Goal: Transaction & Acquisition: Purchase product/service

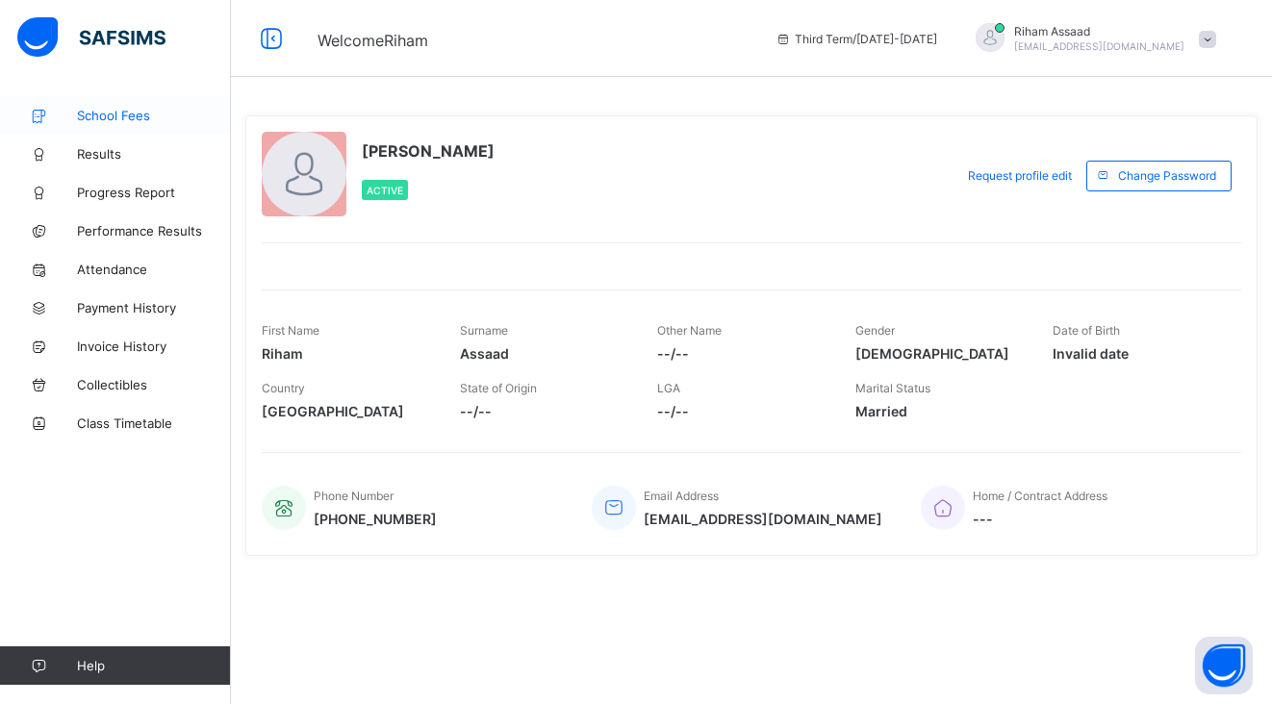
click at [131, 129] on link "School Fees" at bounding box center [115, 115] width 231 height 38
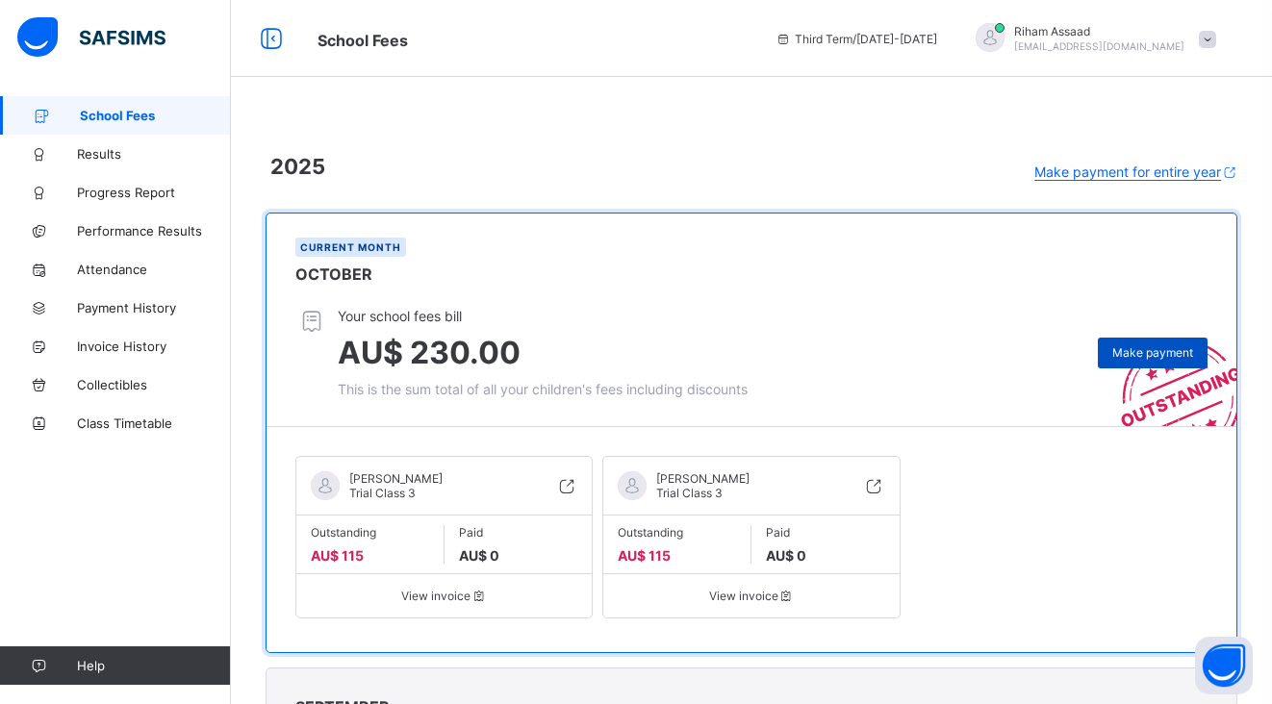
click at [1122, 346] on span "Make payment" at bounding box center [1152, 352] width 81 height 14
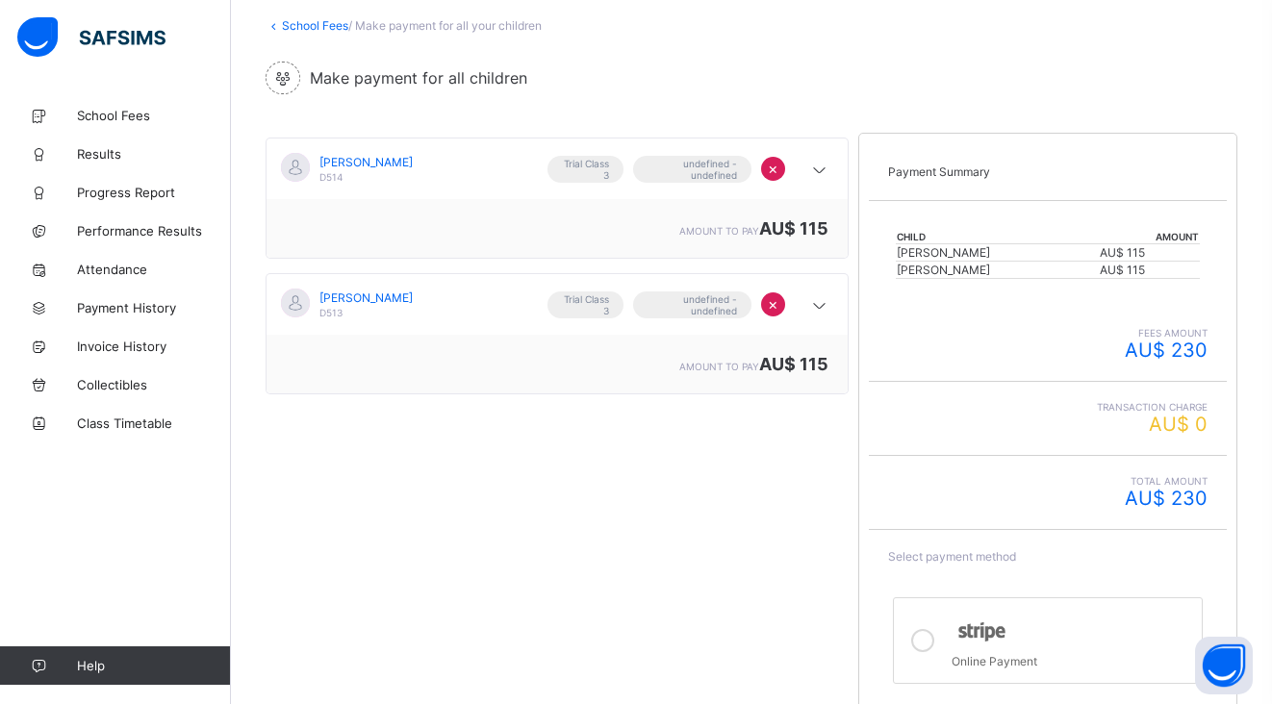
scroll to position [196, 0]
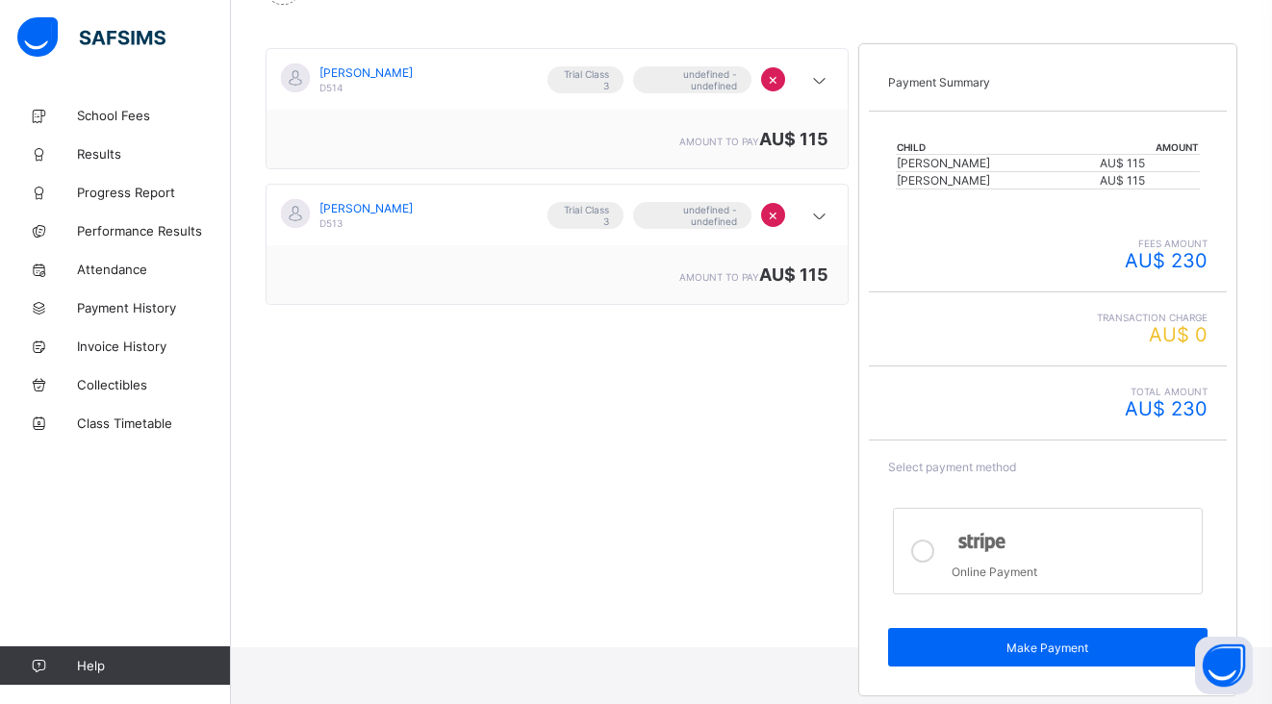
click at [935, 550] on div at bounding box center [922, 551] width 38 height 56
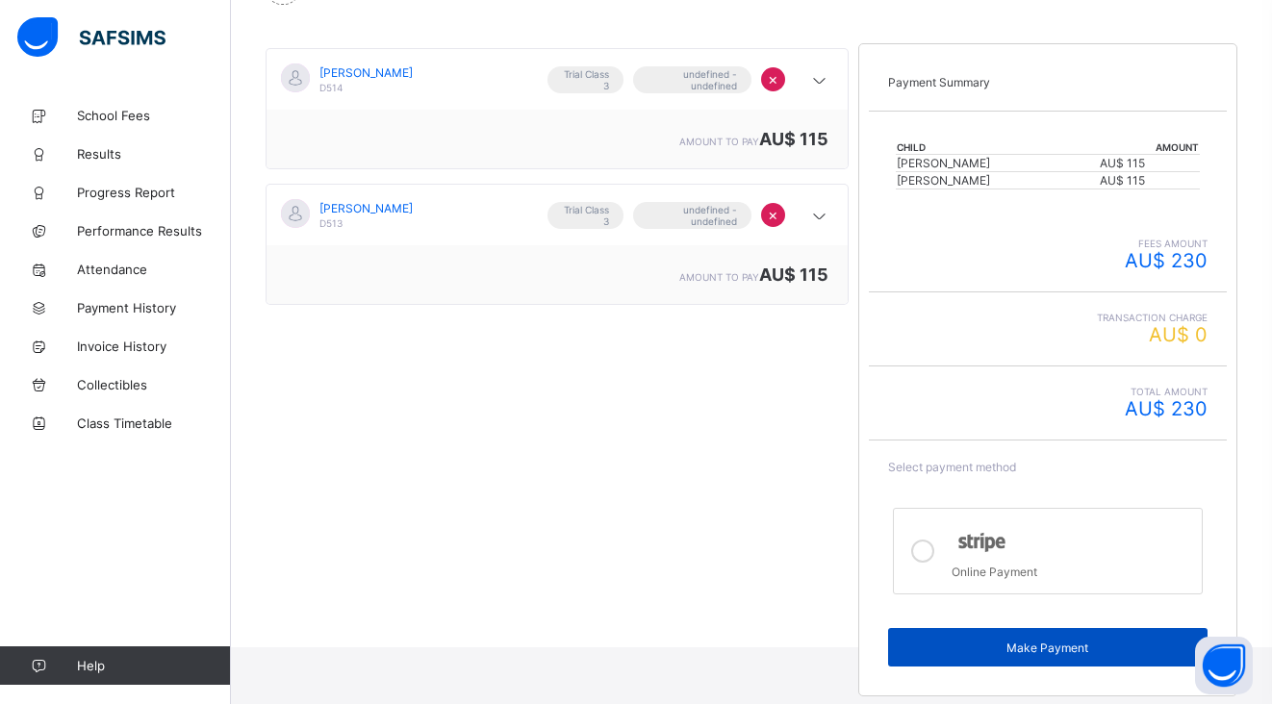
click at [1014, 645] on span "Make Payment" at bounding box center [1047, 648] width 291 height 14
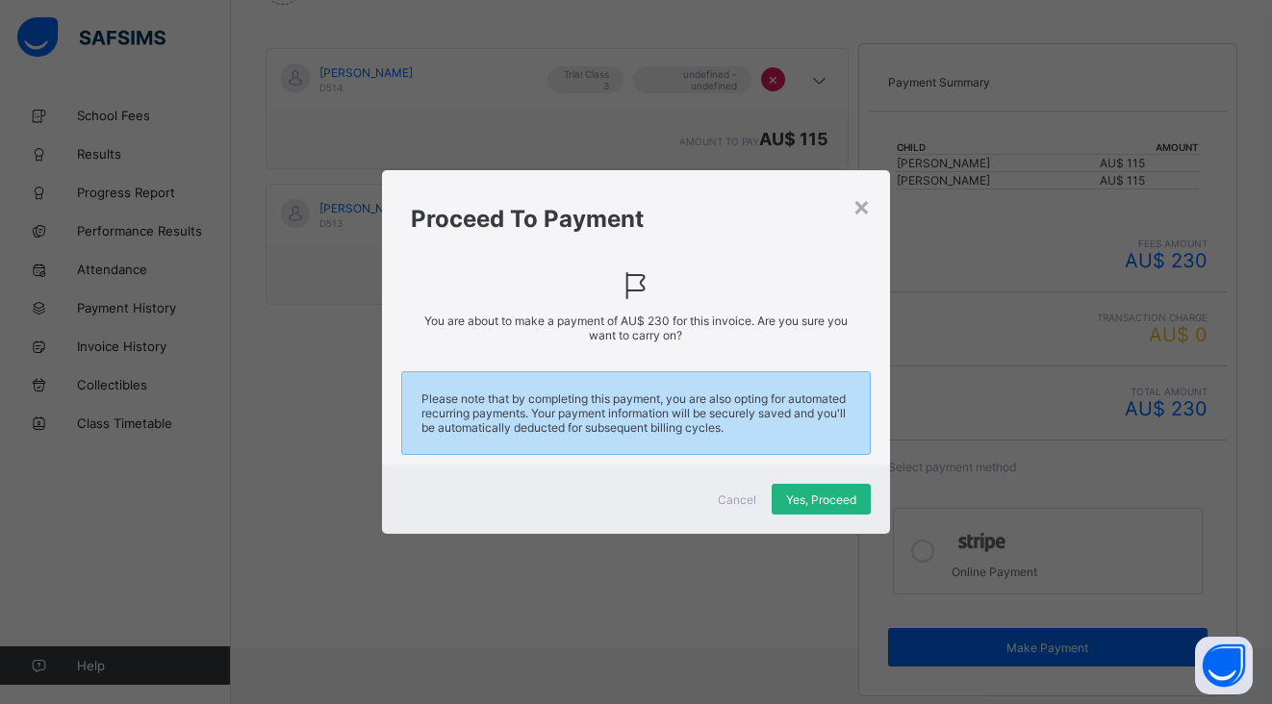
click at [831, 503] on span "Yes, Proceed" at bounding box center [821, 500] width 70 height 14
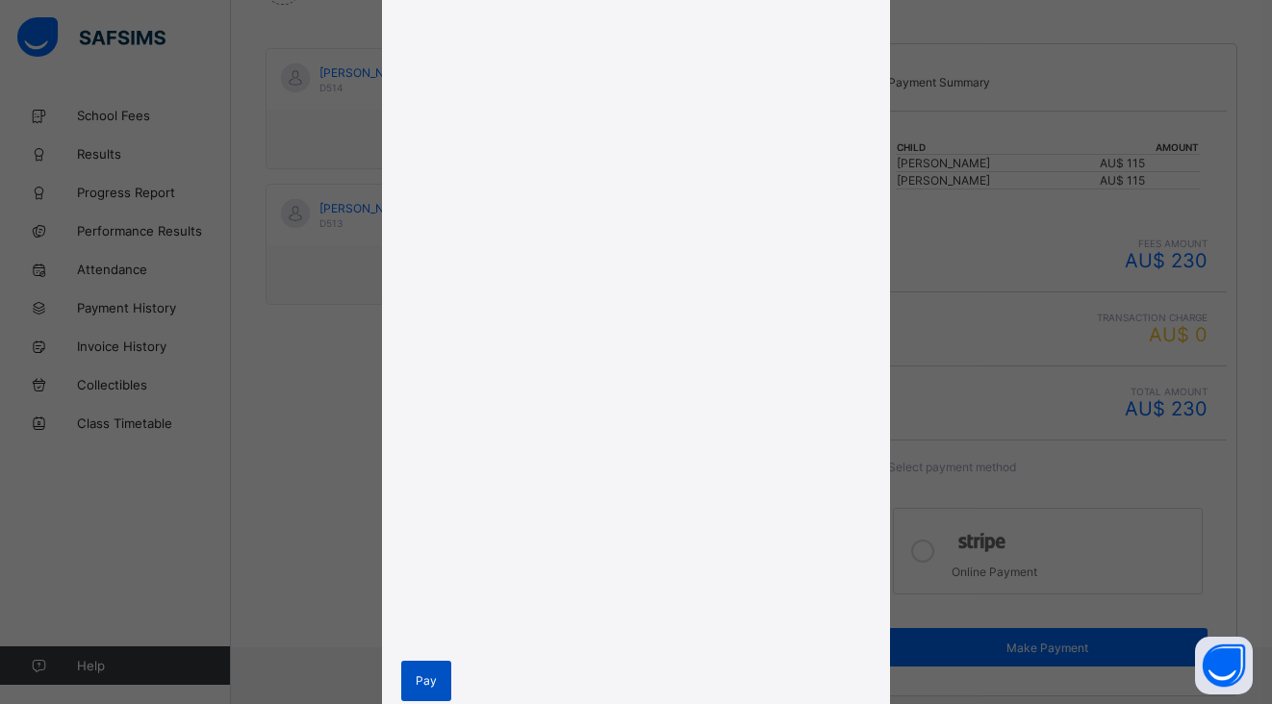
scroll to position [485, 0]
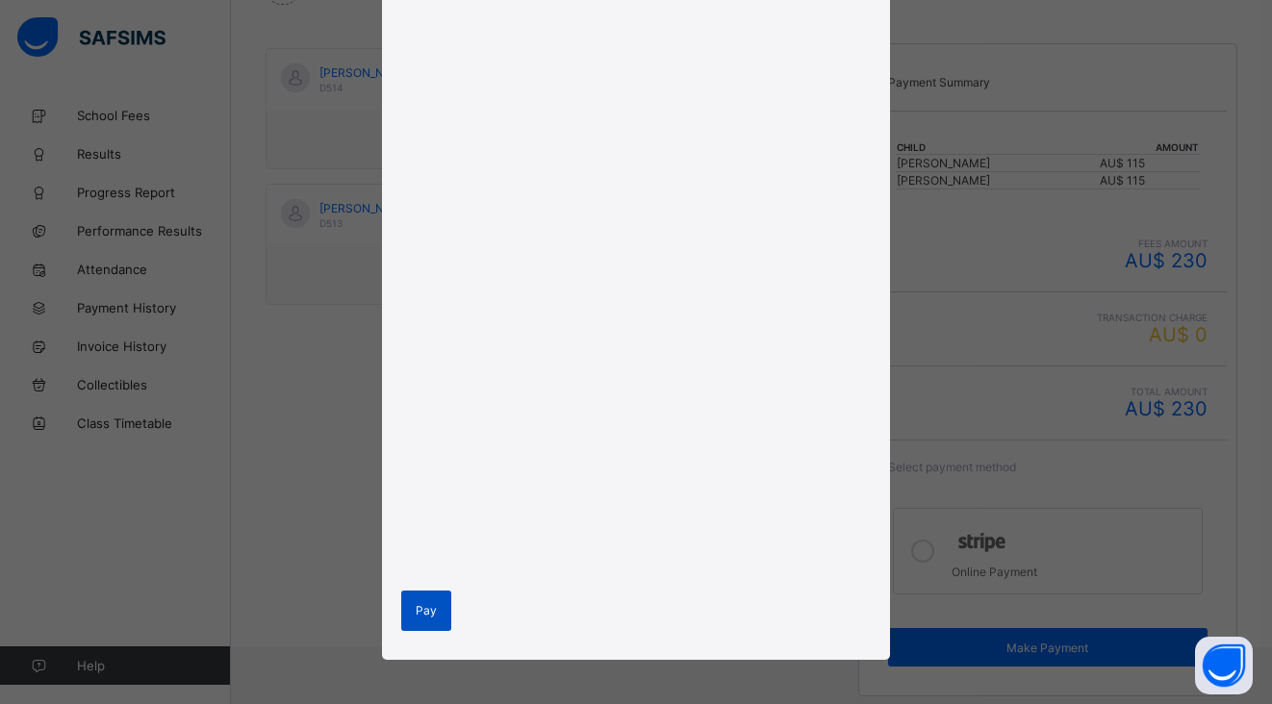
click at [416, 612] on span "Pay" at bounding box center [426, 610] width 21 height 14
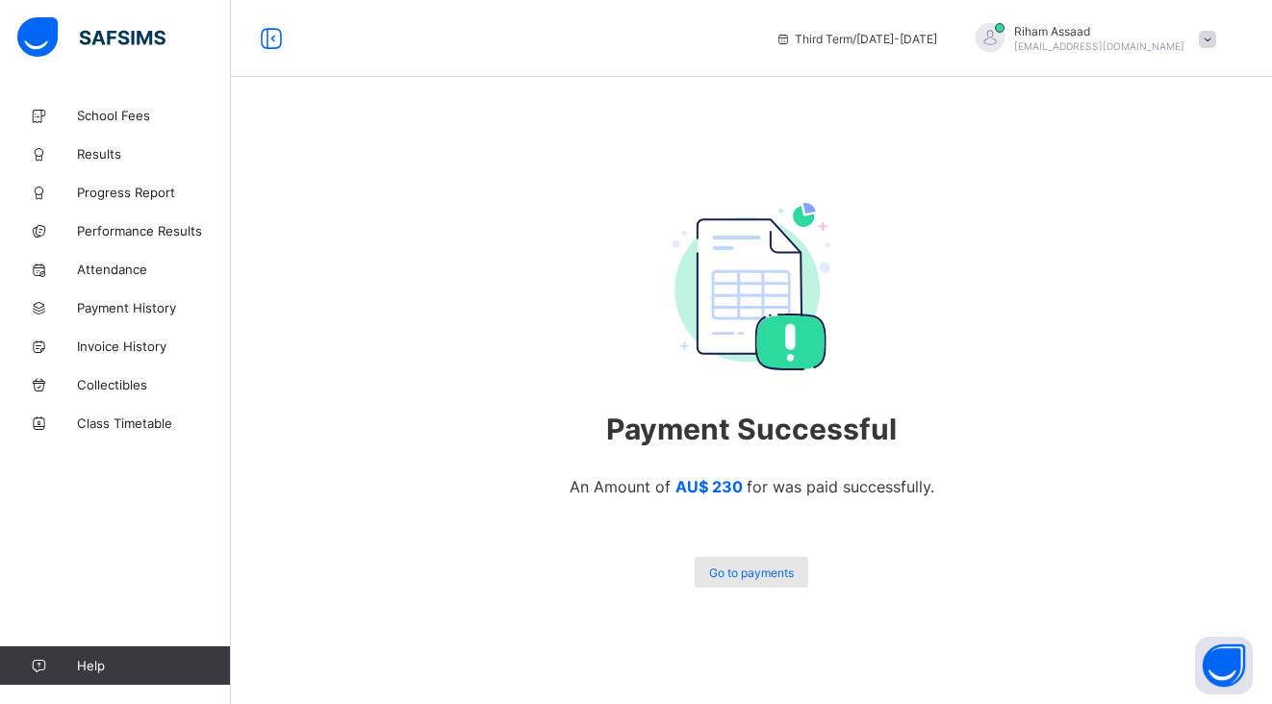
click at [750, 574] on span "Go to payments" at bounding box center [751, 573] width 85 height 14
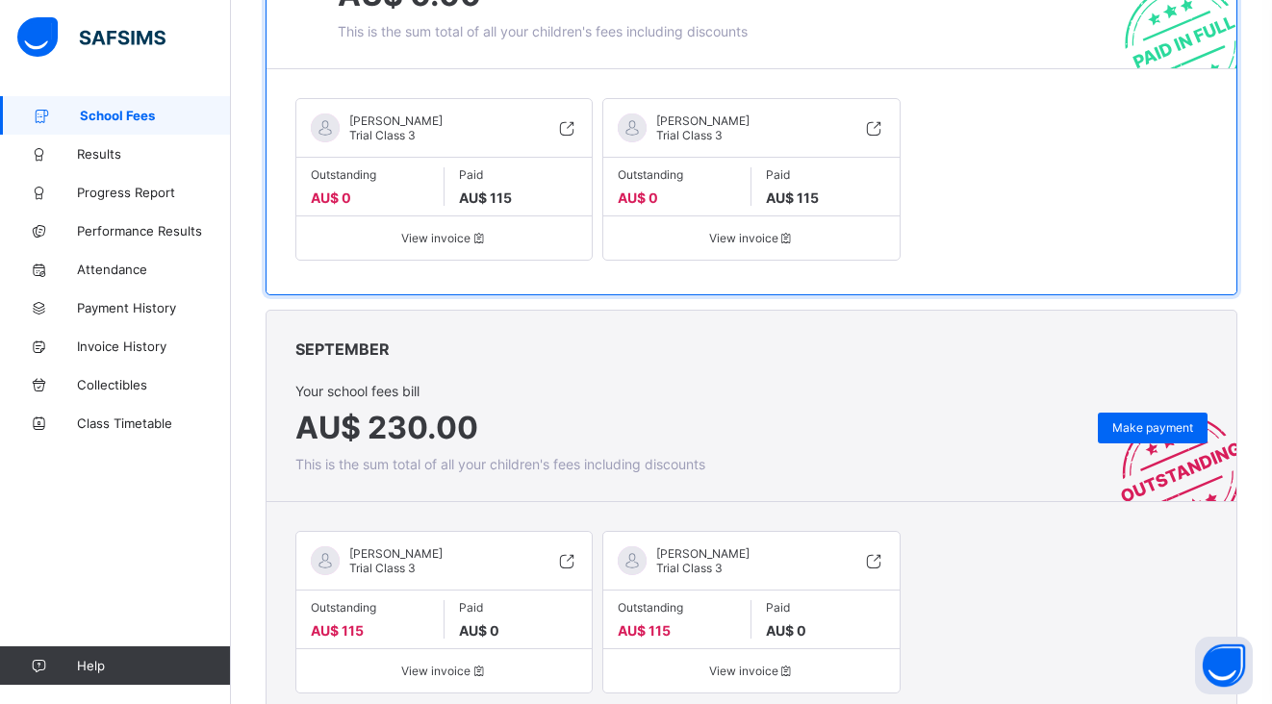
scroll to position [362, 0]
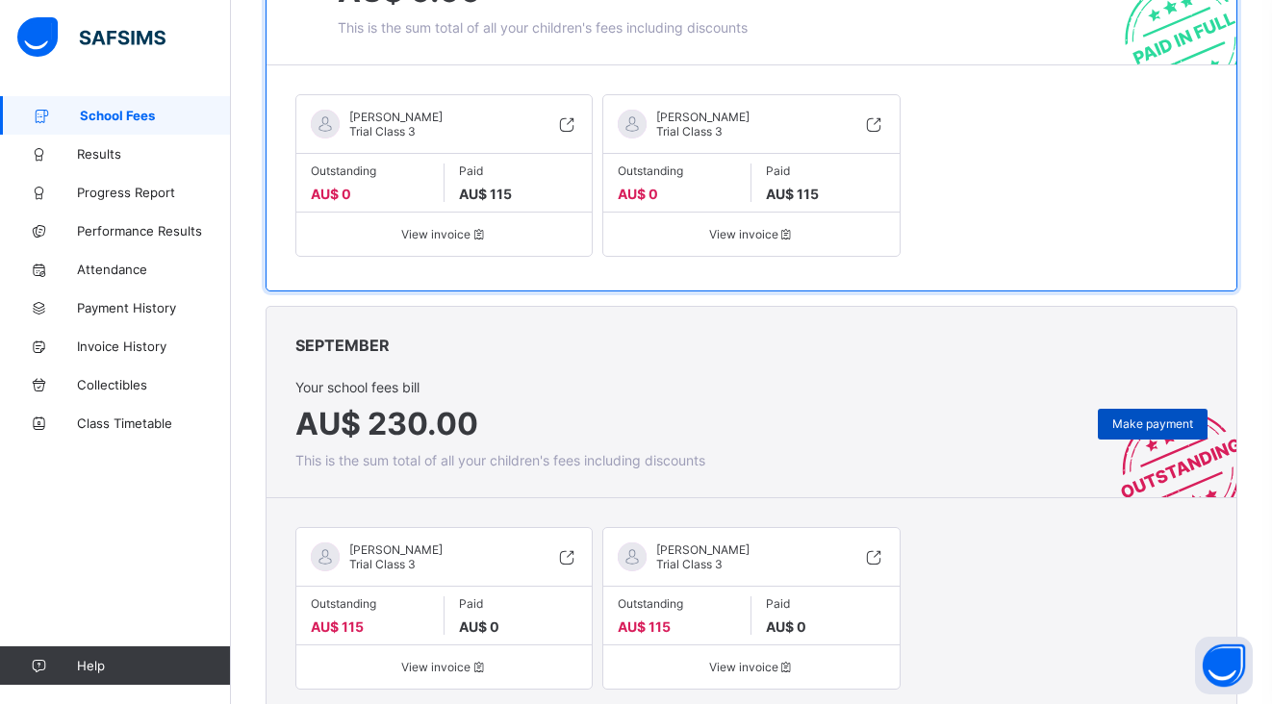
click at [1144, 427] on span "Make payment" at bounding box center [1152, 424] width 81 height 14
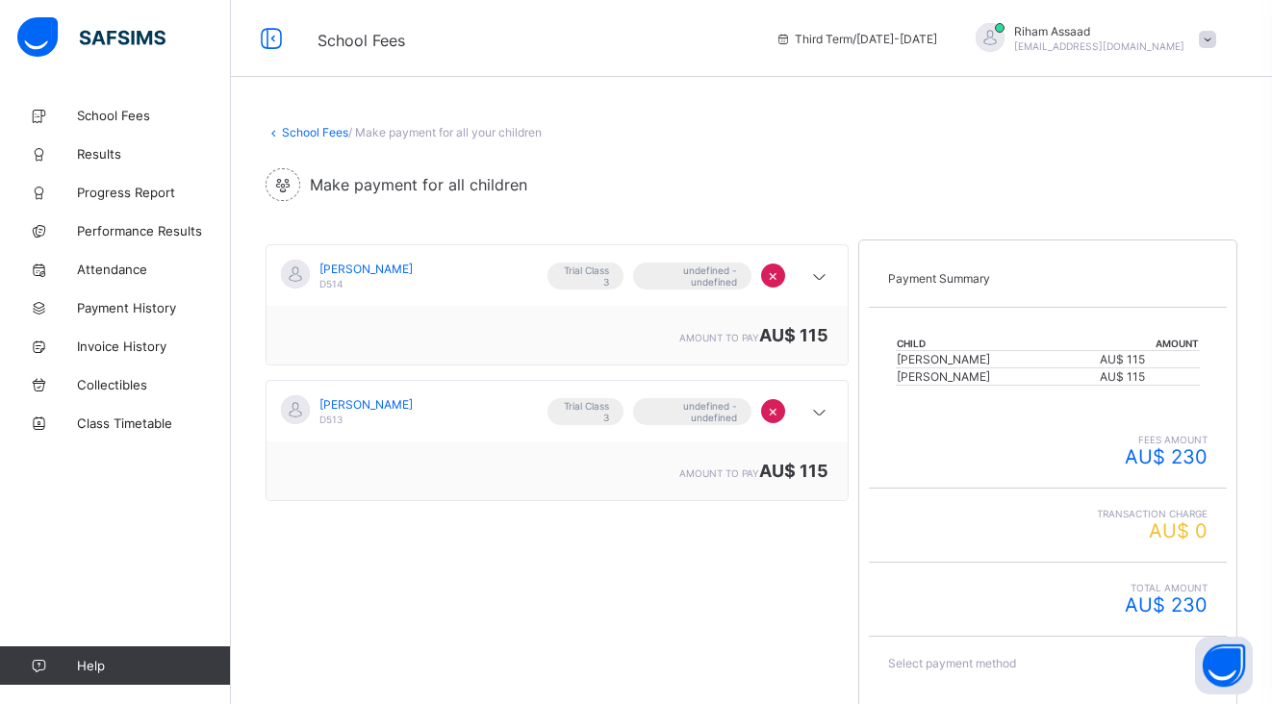
click at [1144, 427] on div "fees amount AU$ 230" at bounding box center [1048, 452] width 358 height 74
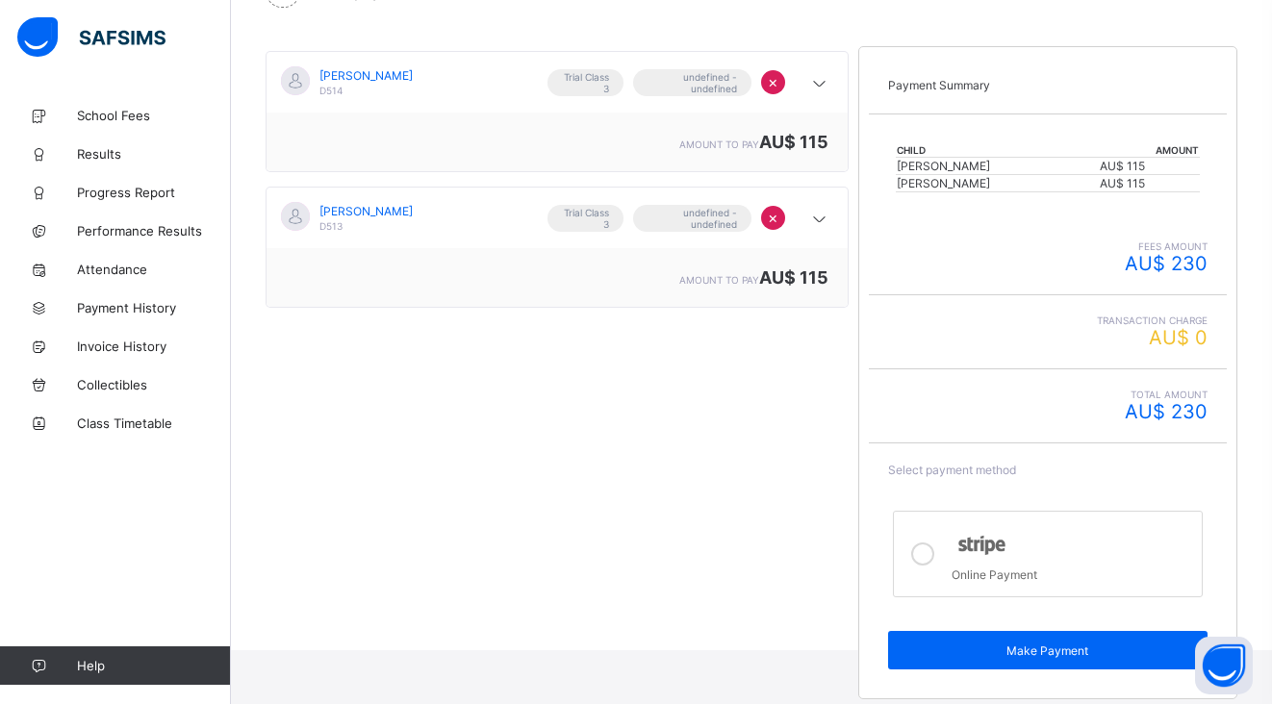
scroll to position [196, 0]
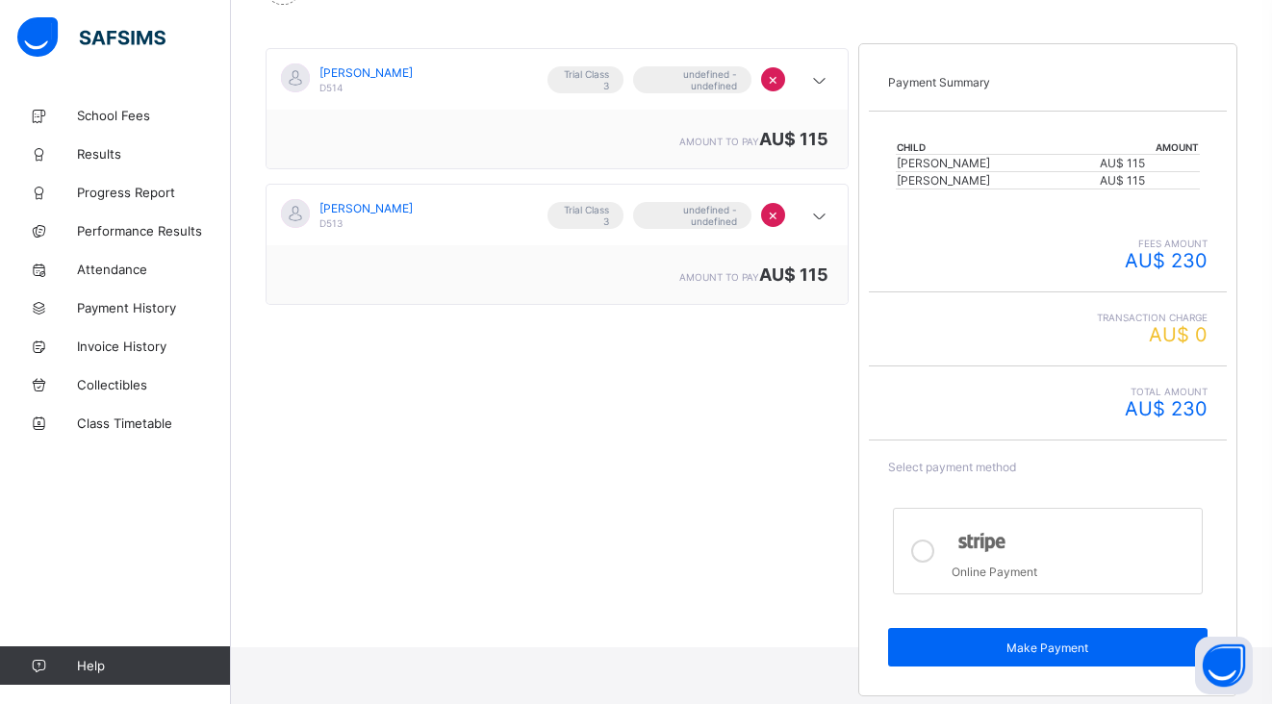
click at [933, 556] on div at bounding box center [922, 551] width 38 height 56
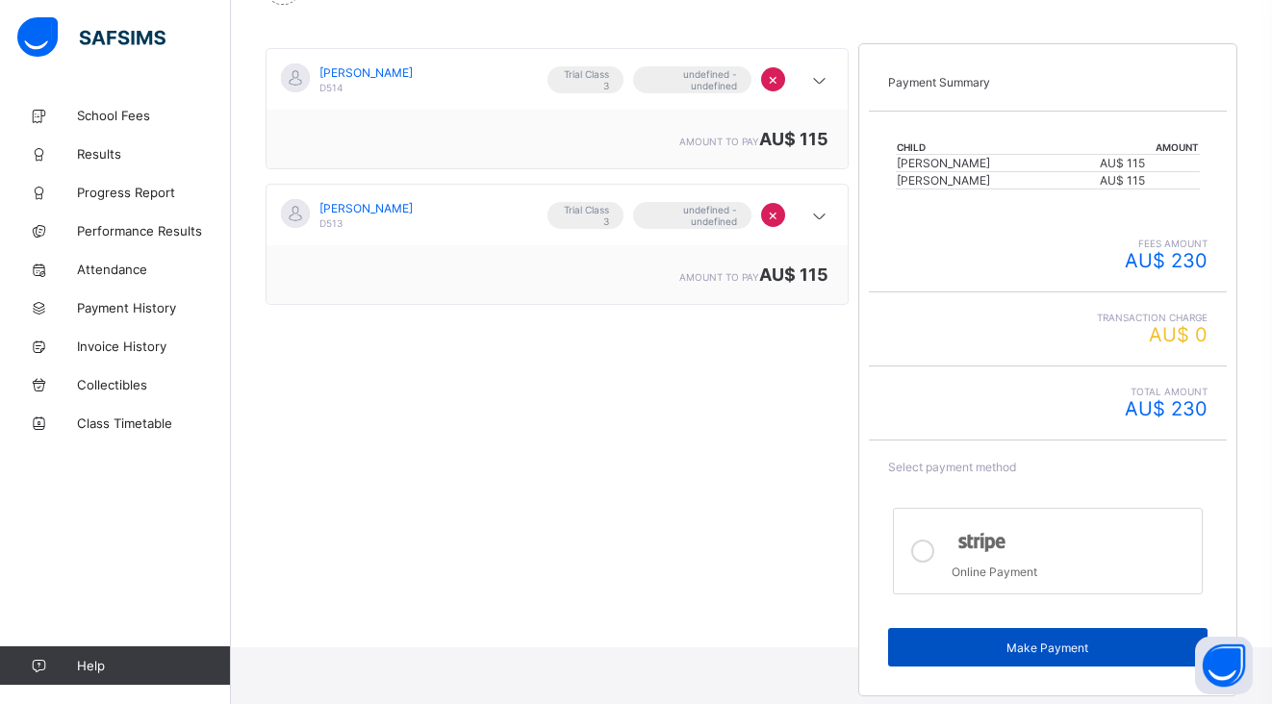
click at [1002, 641] on span "Make Payment" at bounding box center [1047, 648] width 291 height 14
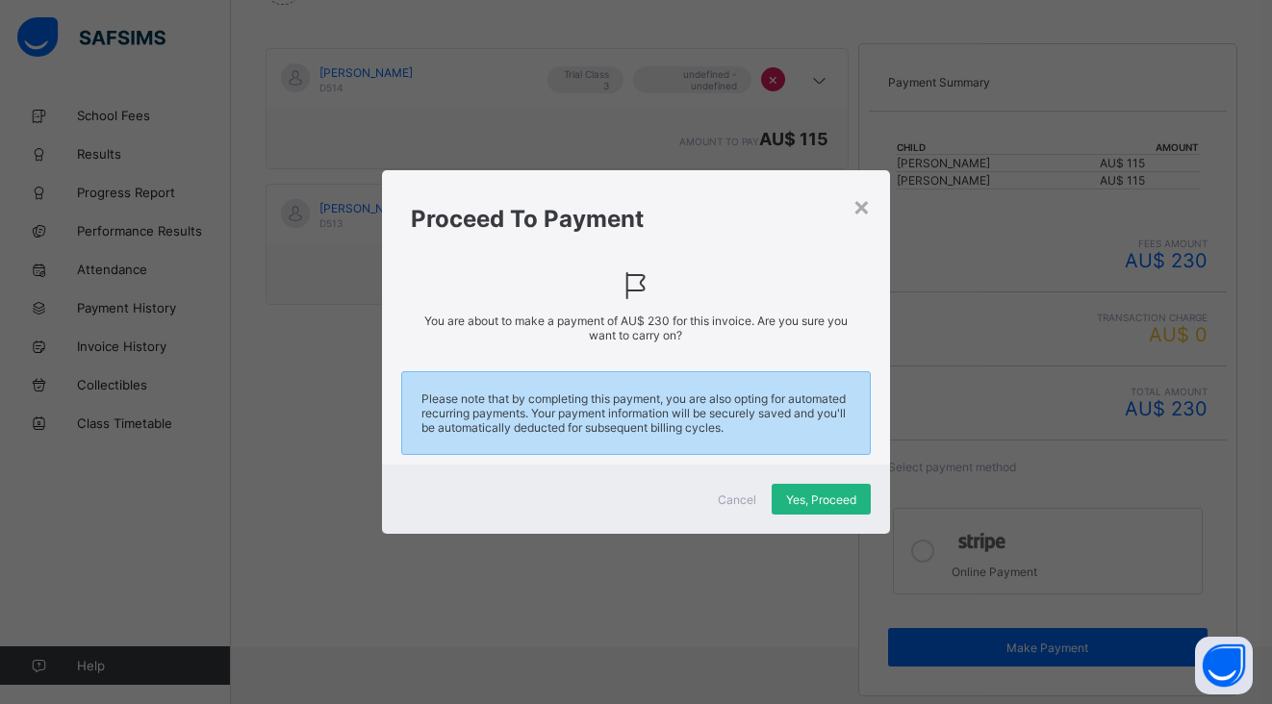
click at [825, 504] on span "Yes, Proceed" at bounding box center [821, 500] width 70 height 14
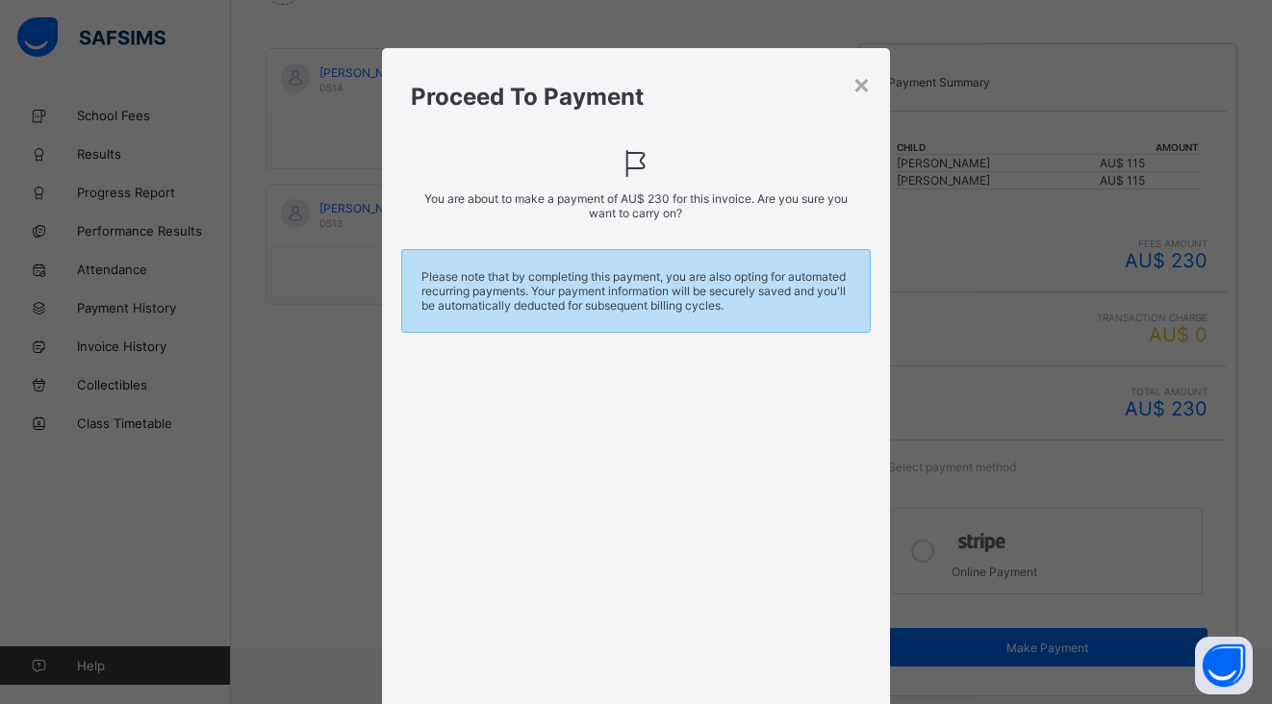
scroll to position [482, 0]
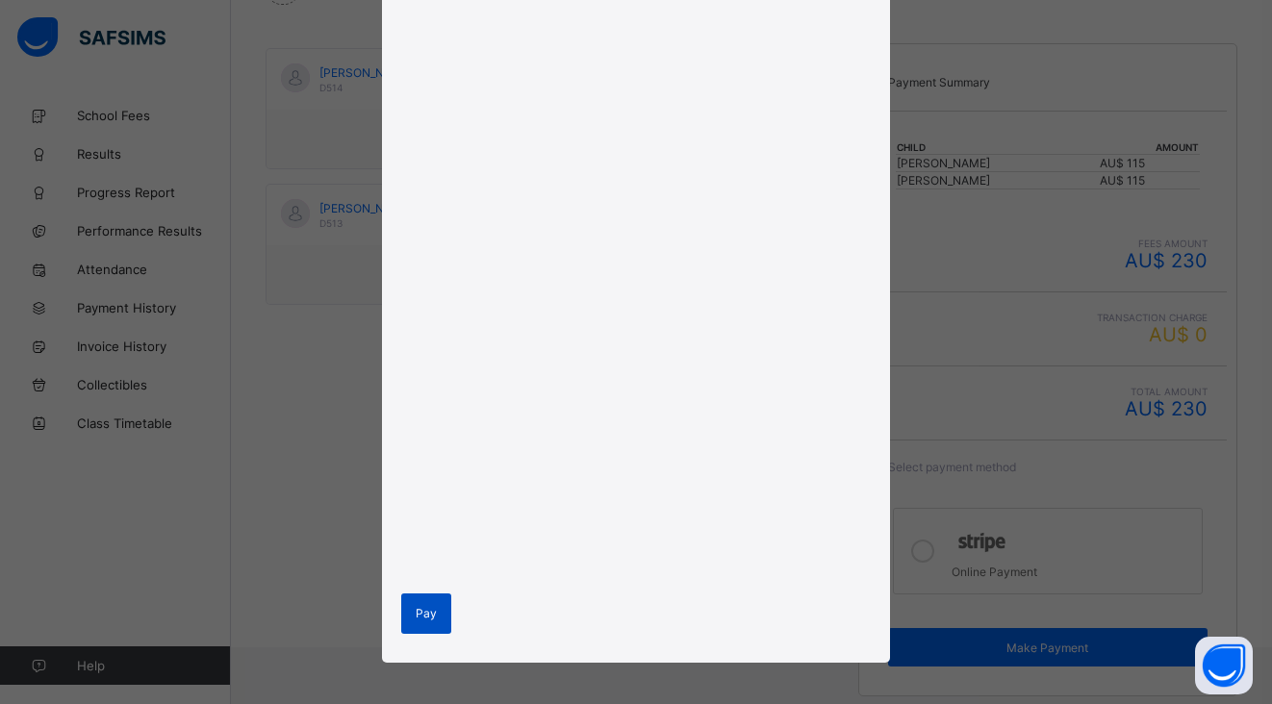
click at [428, 613] on span "Pay" at bounding box center [426, 613] width 21 height 14
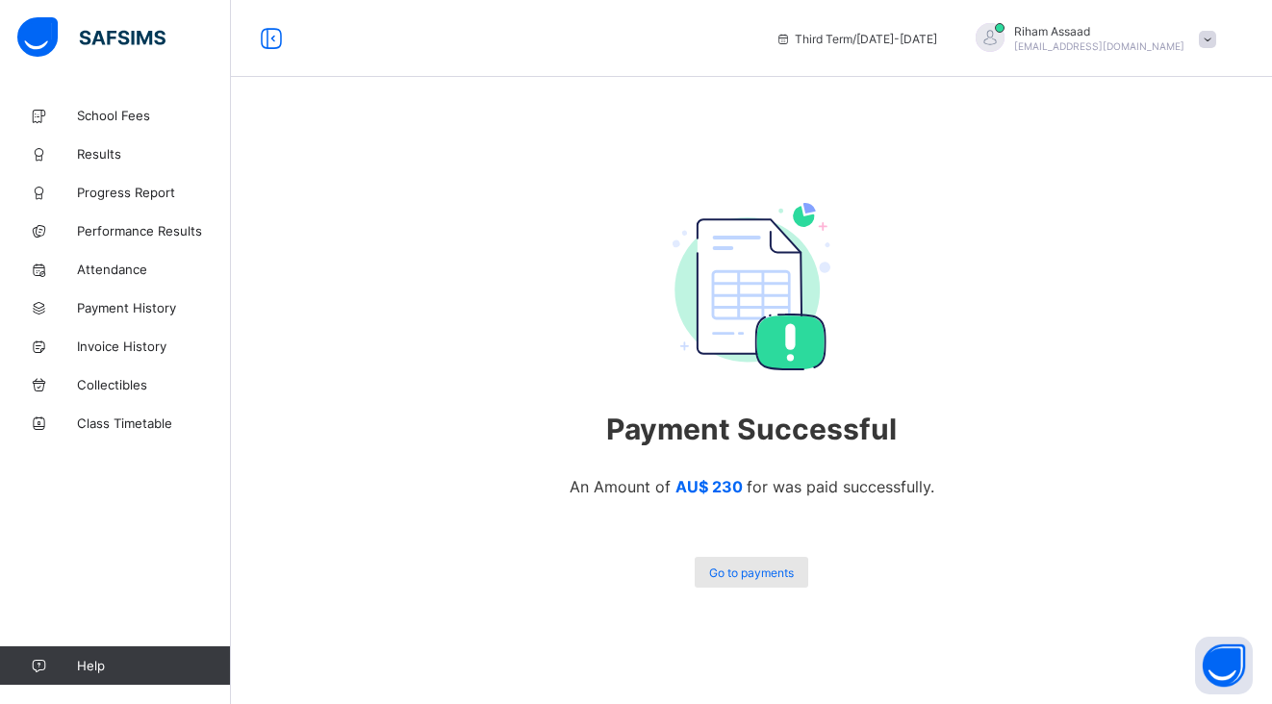
click at [722, 572] on span "Go to payments" at bounding box center [751, 573] width 85 height 14
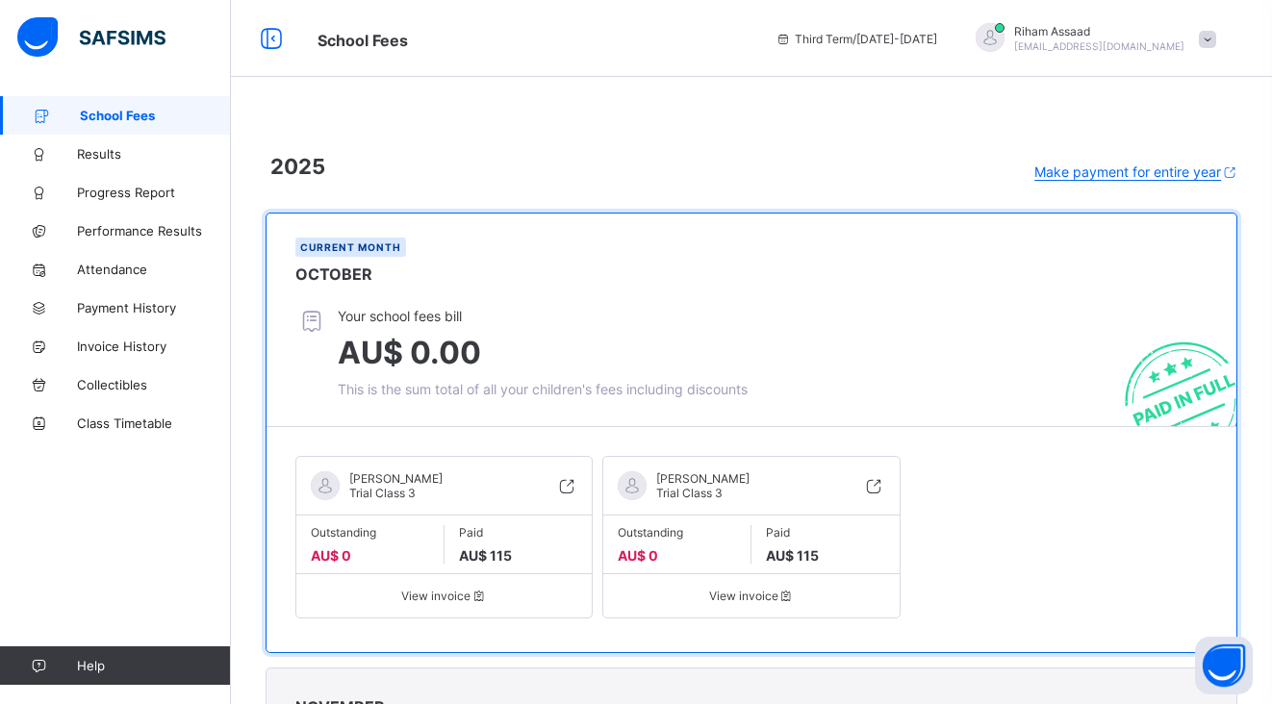
click at [141, 122] on span "School Fees" at bounding box center [155, 115] width 151 height 15
click at [101, 36] on img at bounding box center [91, 37] width 148 height 40
